Goal: Task Accomplishment & Management: Manage account settings

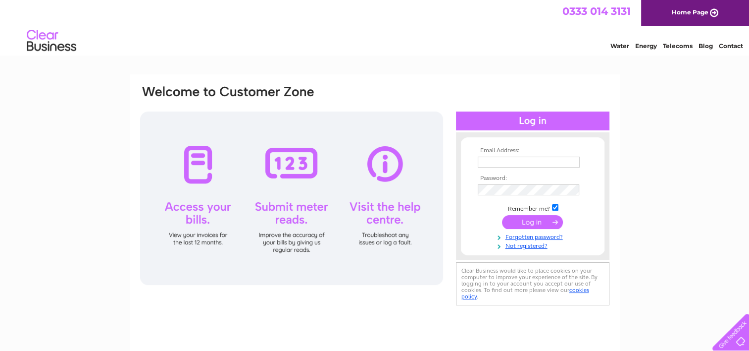
type input "accounts@goldbros.com"
click at [531, 220] on input "submit" at bounding box center [532, 222] width 61 height 14
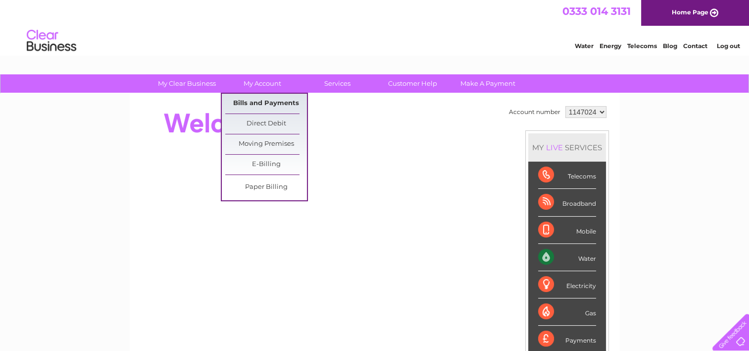
click at [261, 101] on link "Bills and Payments" at bounding box center [266, 104] width 82 height 20
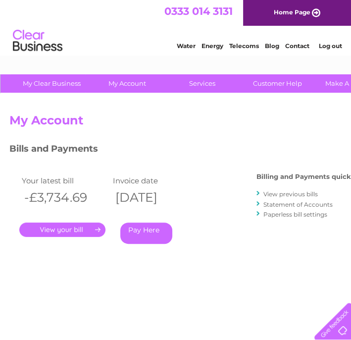
click at [53, 271] on div "Bills and Payments Billing and Payments quick links View previous bills Stateme…" at bounding box center [189, 207] width 360 height 131
click at [93, 228] on link "." at bounding box center [62, 229] width 86 height 14
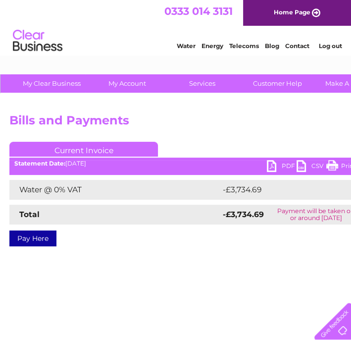
click at [272, 167] on link "PDF" at bounding box center [282, 167] width 30 height 14
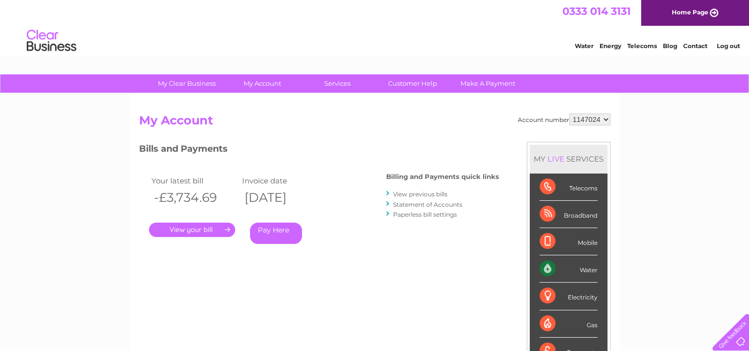
click at [351, 119] on select "1147024 1147527" at bounding box center [590, 119] width 41 height 12
select select "1147527"
click at [351, 113] on select "1147024 1147527" at bounding box center [590, 119] width 41 height 12
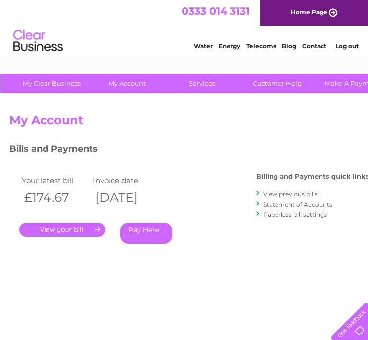
click at [100, 229] on link "." at bounding box center [62, 229] width 86 height 14
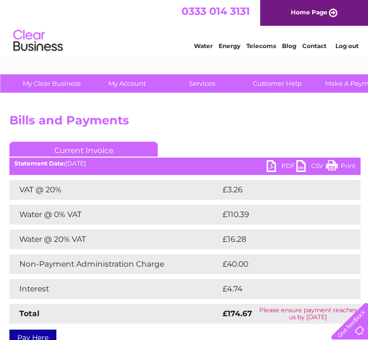
click at [273, 167] on link "PDF" at bounding box center [282, 167] width 30 height 14
click at [118, 38] on div "Water Energy Telecoms Blog Contact Log out" at bounding box center [184, 42] width 368 height 32
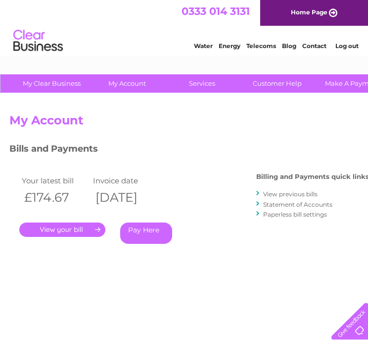
click at [289, 201] on link "Statement of Accounts" at bounding box center [297, 204] width 69 height 7
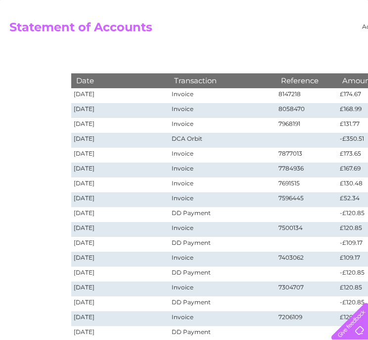
scroll to position [99, 0]
